Goal: Use online tool/utility: Utilize a website feature to perform a specific function

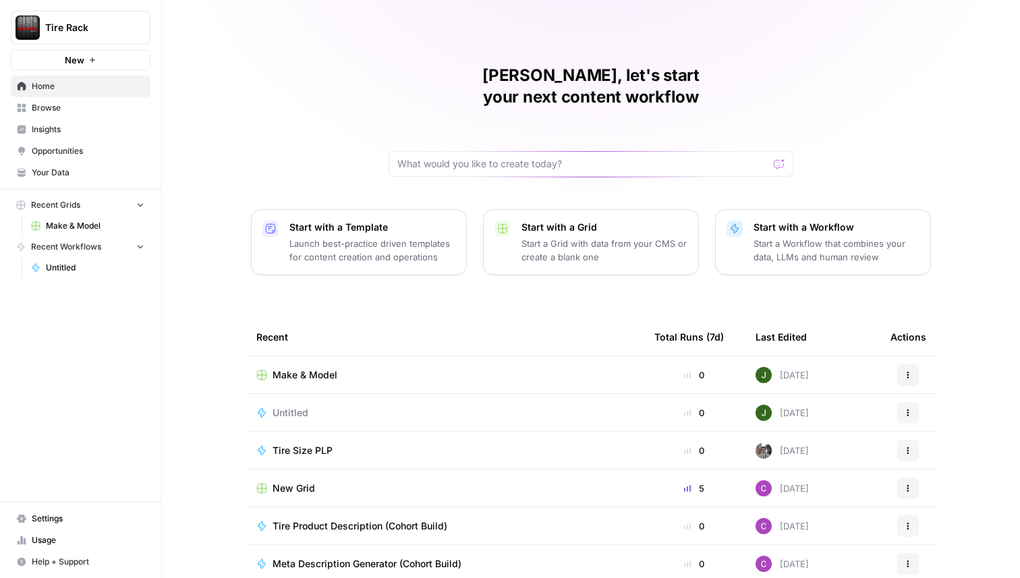
click at [78, 28] on span "Tire Rack" at bounding box center [86, 27] width 82 height 13
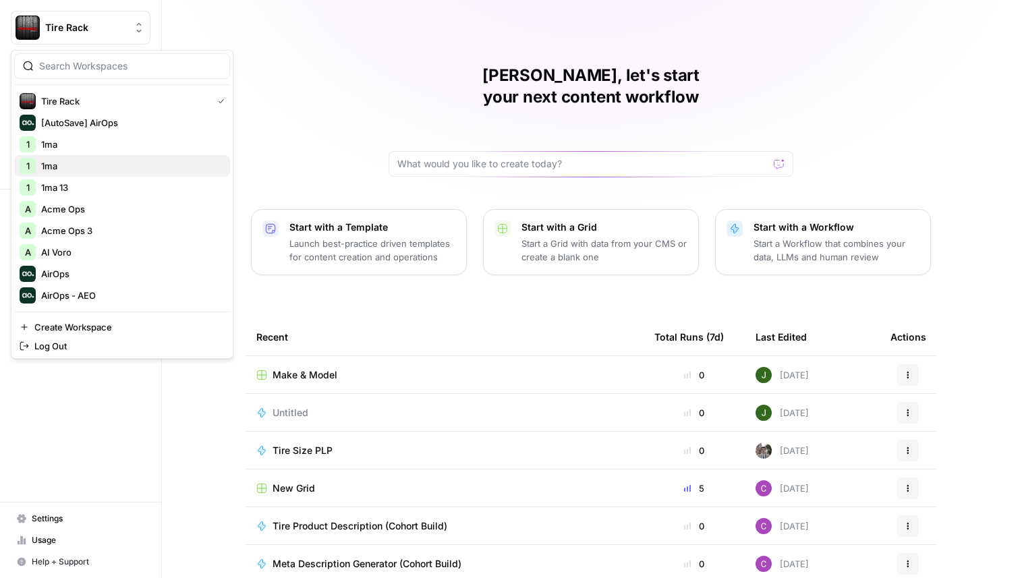
click at [62, 168] on span "1ma" at bounding box center [130, 165] width 178 height 13
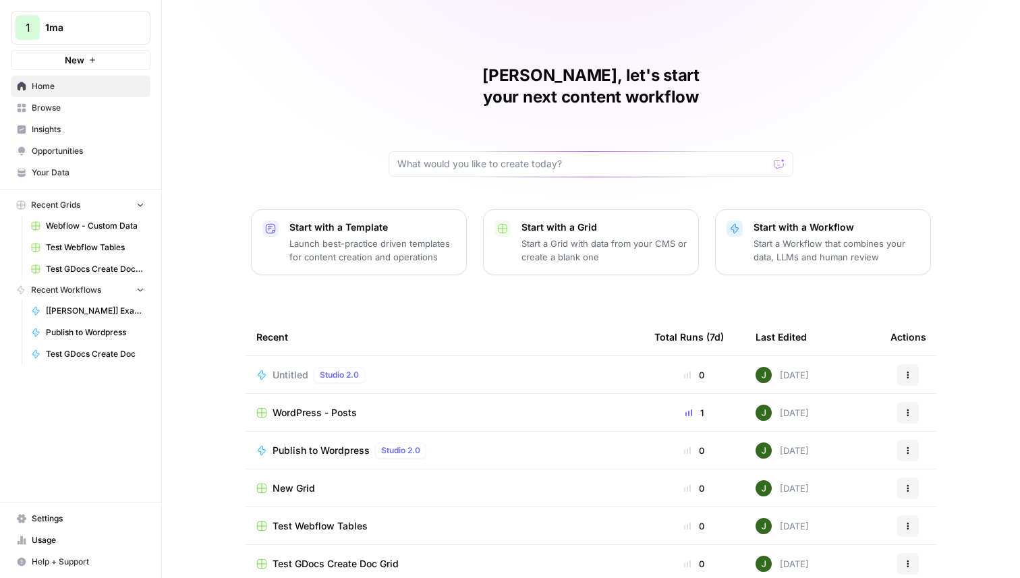
click at [287, 368] on span "Untitled" at bounding box center [291, 374] width 36 height 13
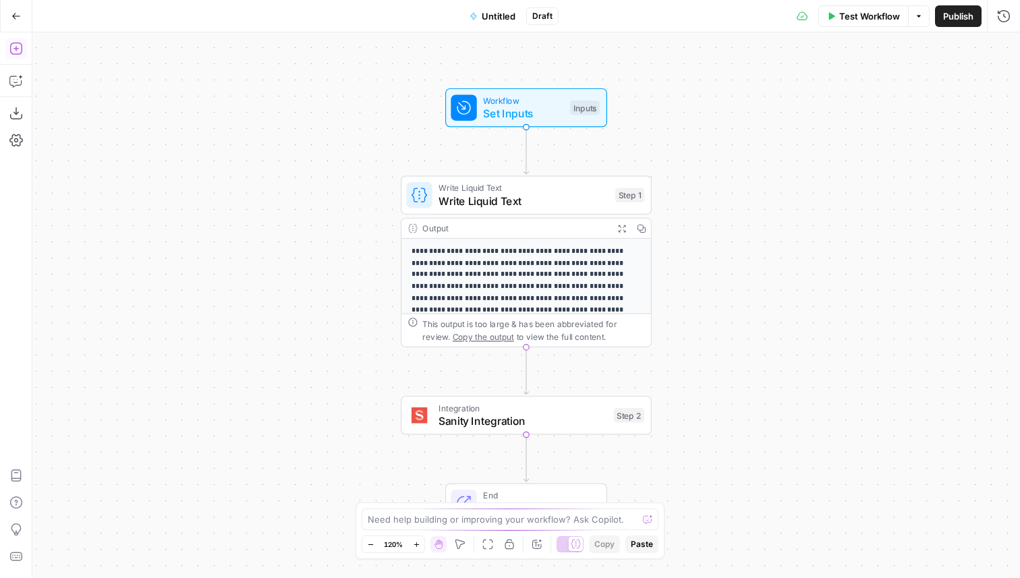
click at [25, 52] on button "Add Steps" at bounding box center [16, 49] width 22 height 22
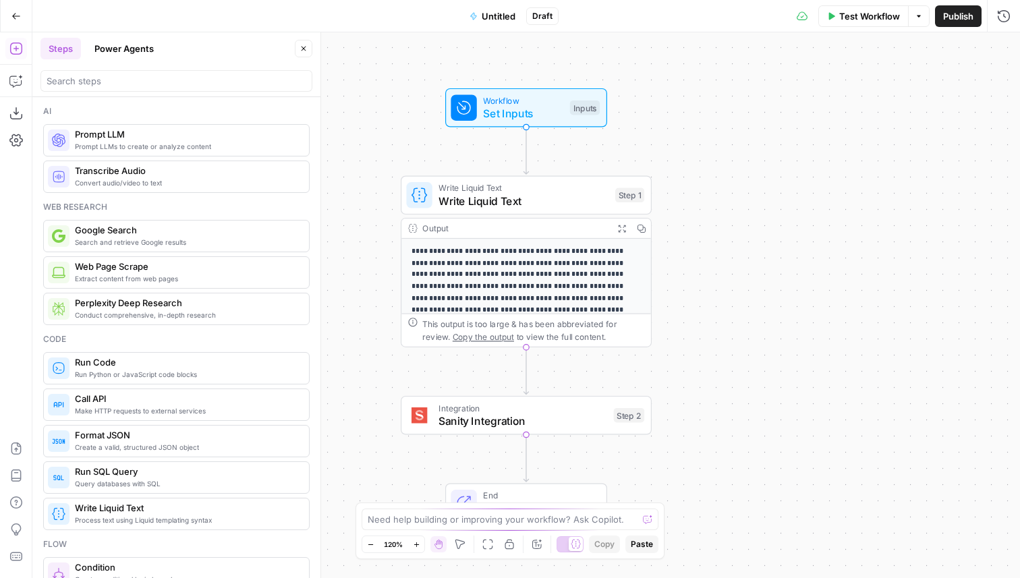
click at [106, 73] on div at bounding box center [176, 81] width 272 height 22
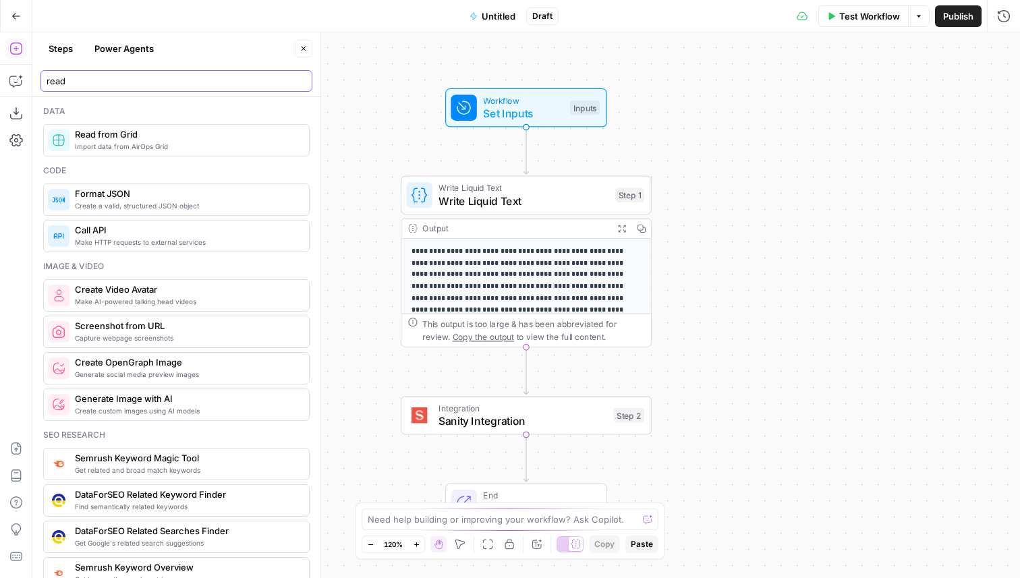
type input "read"
click at [119, 133] on span "Read from Grid" at bounding box center [186, 133] width 223 height 13
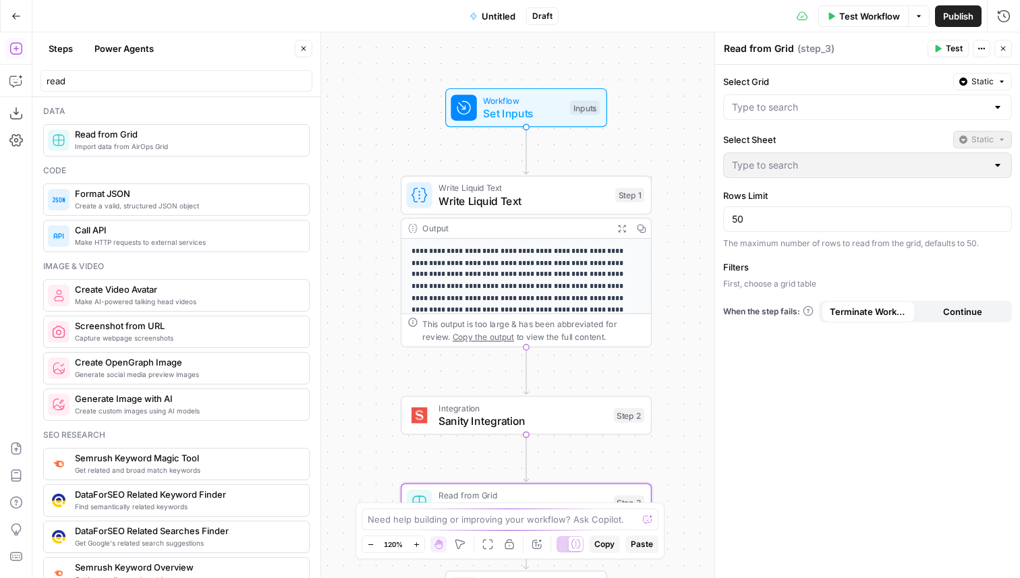
click at [774, 273] on label "Filters" at bounding box center [867, 266] width 289 height 13
click at [768, 96] on div at bounding box center [867, 107] width 289 height 26
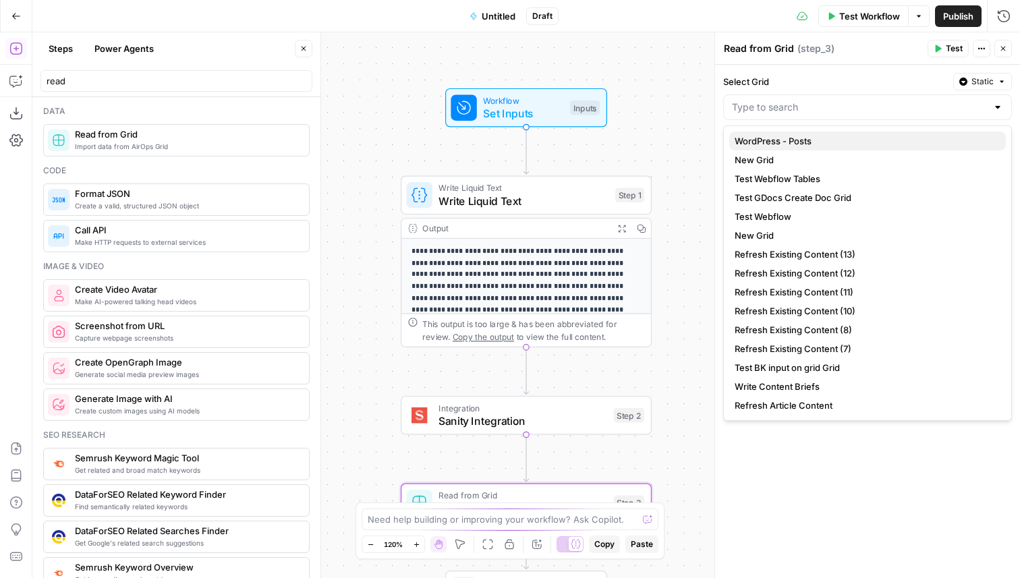
click at [768, 144] on span "WordPress - Posts" at bounding box center [865, 140] width 260 height 13
type input "WordPress - Posts"
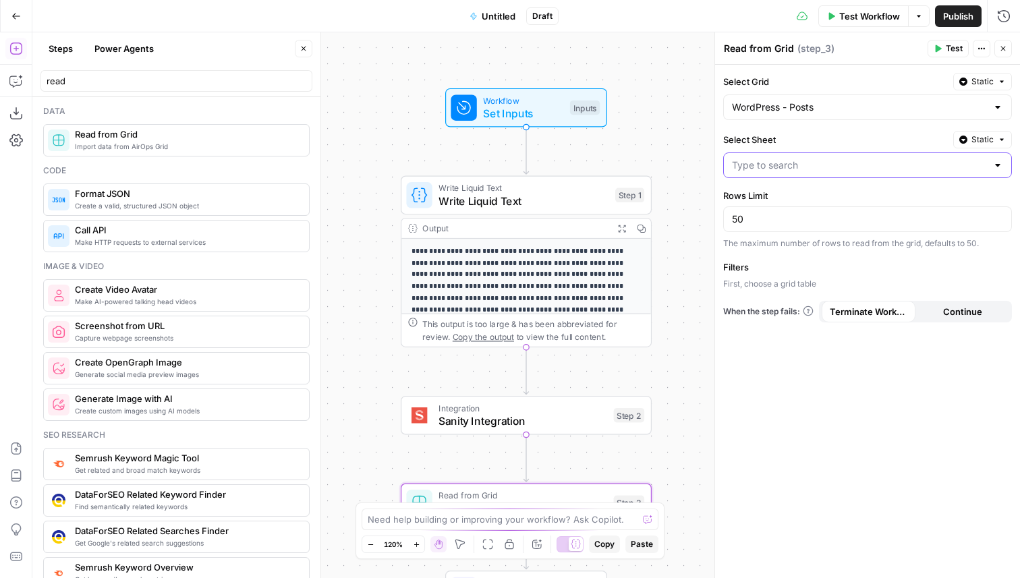
click at [781, 166] on input "Select Sheet" at bounding box center [859, 165] width 255 height 13
click at [768, 202] on span "Sheet 1" at bounding box center [865, 198] width 260 height 13
type input "Sheet 1"
click at [788, 281] on button "Add Filter" at bounding box center [867, 287] width 289 height 18
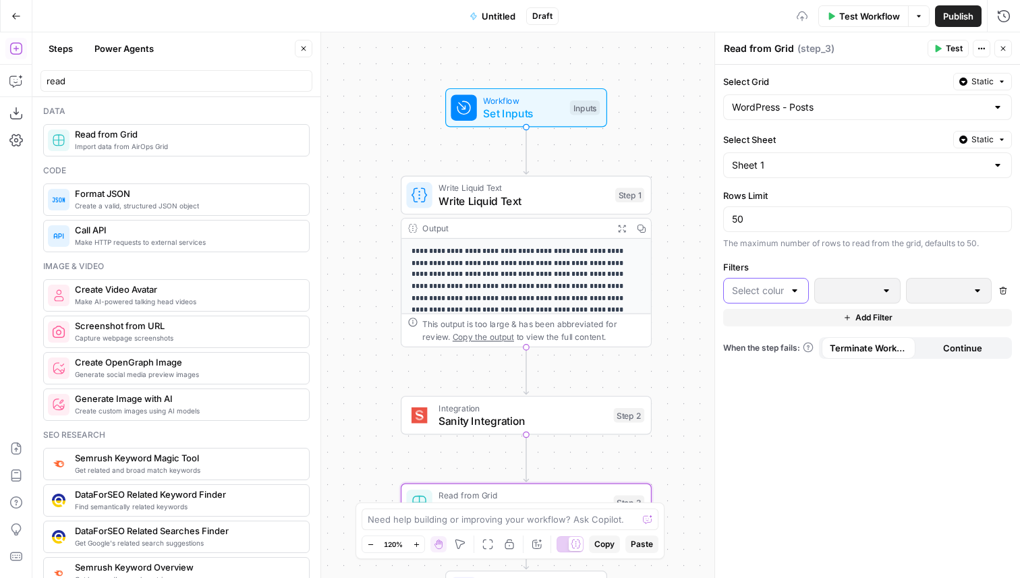
click at [780, 285] on input "text" at bounding box center [758, 290] width 52 height 13
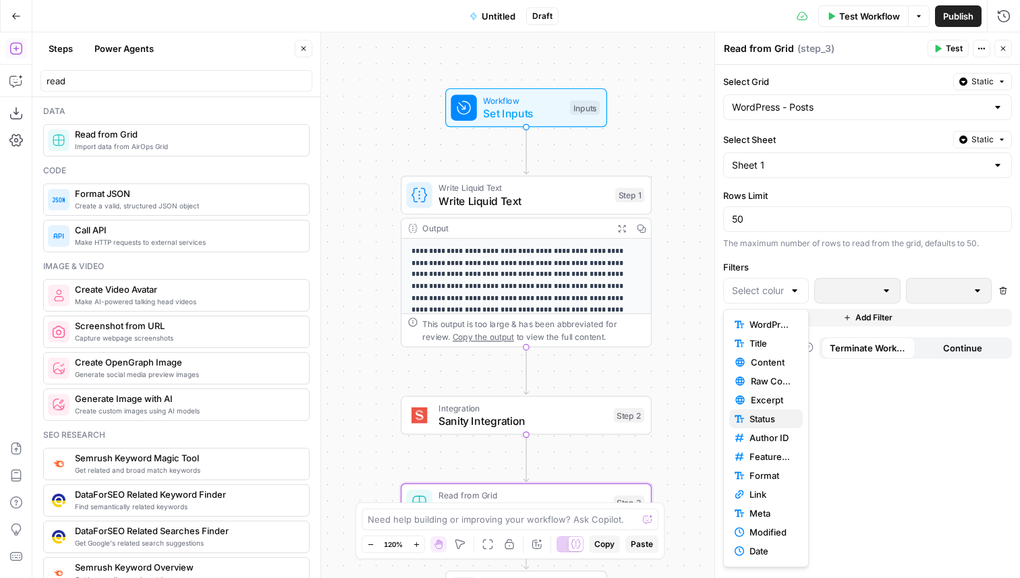
click at [768, 420] on span "Status" at bounding box center [770, 418] width 42 height 13
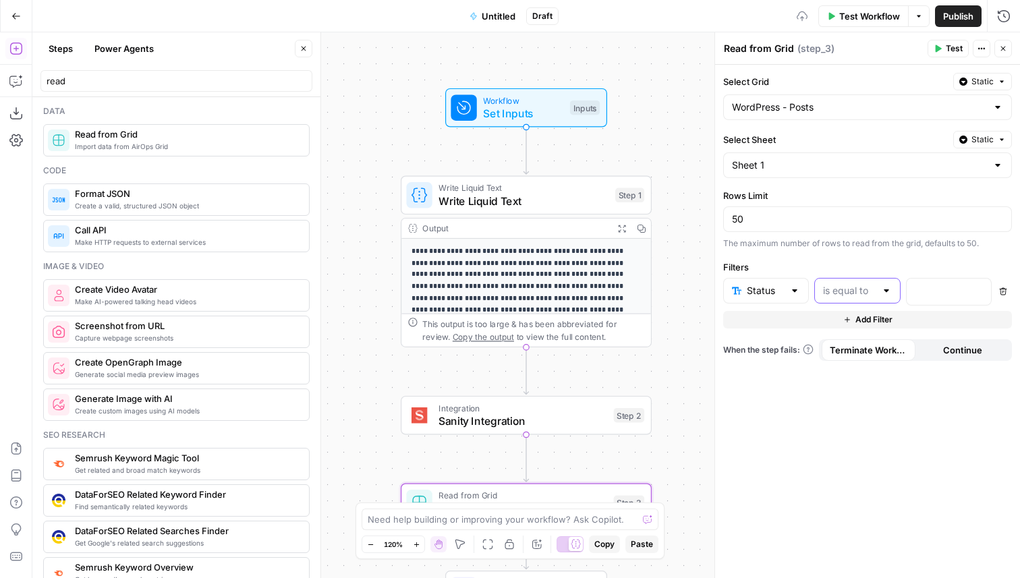
click at [851, 284] on input "text" at bounding box center [849, 290] width 52 height 13
type input "is equal to"
click at [831, 258] on div "Select Grid Static WordPress - Posts Select Sheet Static Sheet 1 Rows Limit 50 …" at bounding box center [867, 321] width 305 height 513
click at [754, 301] on div "Status" at bounding box center [766, 291] width 86 height 26
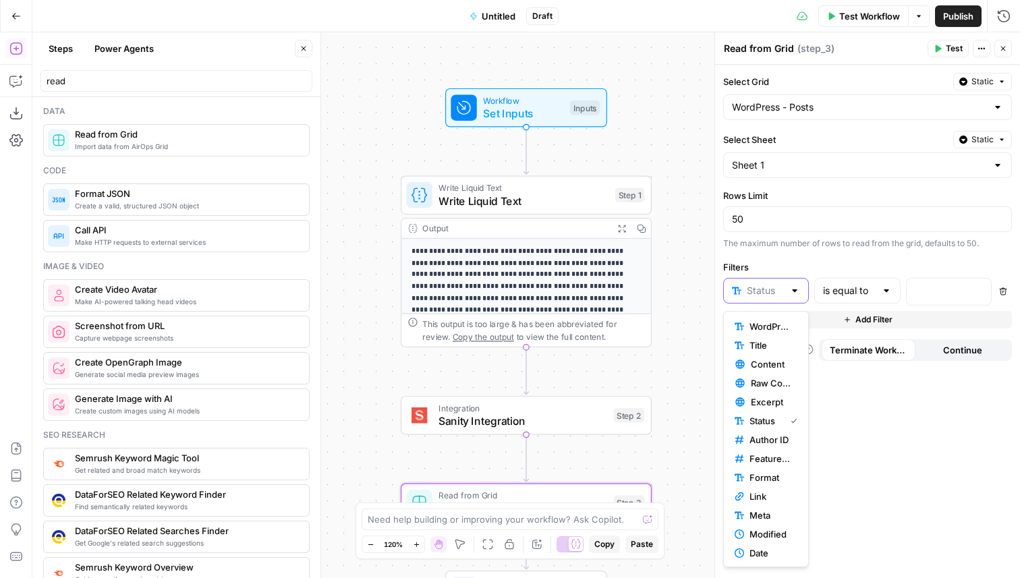
type input "Status"
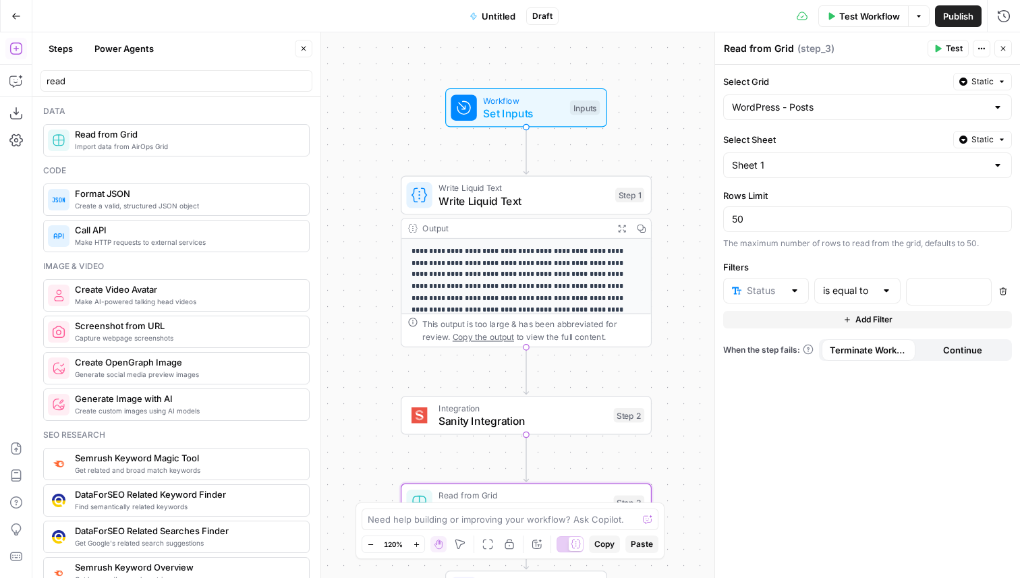
type input "Status"
